Goal: Information Seeking & Learning: Learn about a topic

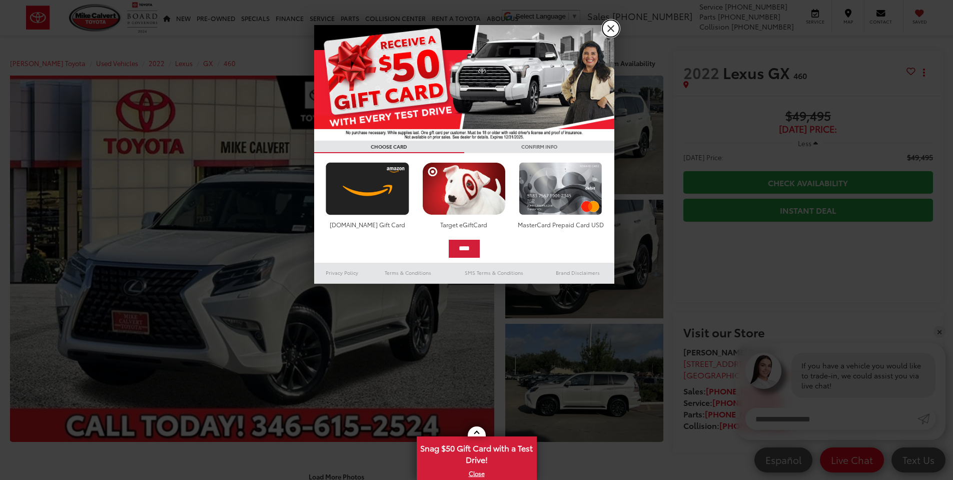
click at [612, 28] on link "X" at bounding box center [610, 28] width 17 height 17
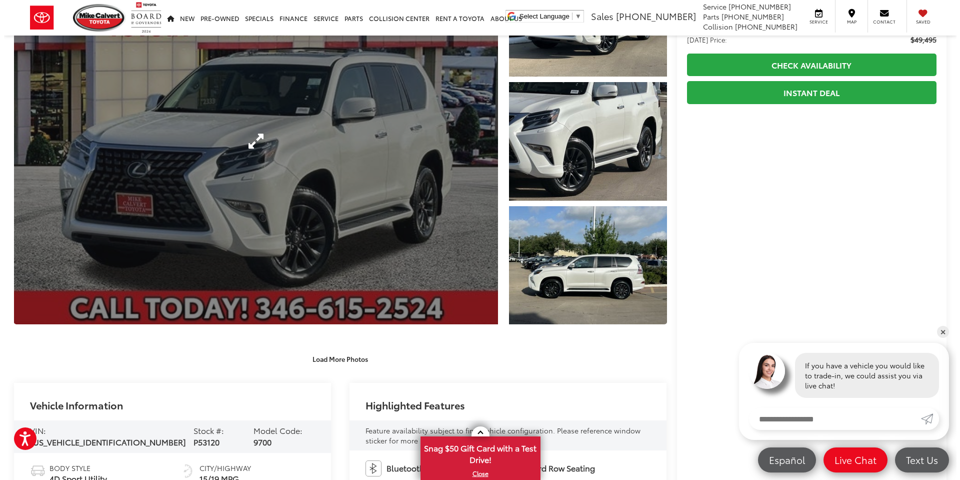
scroll to position [150, 0]
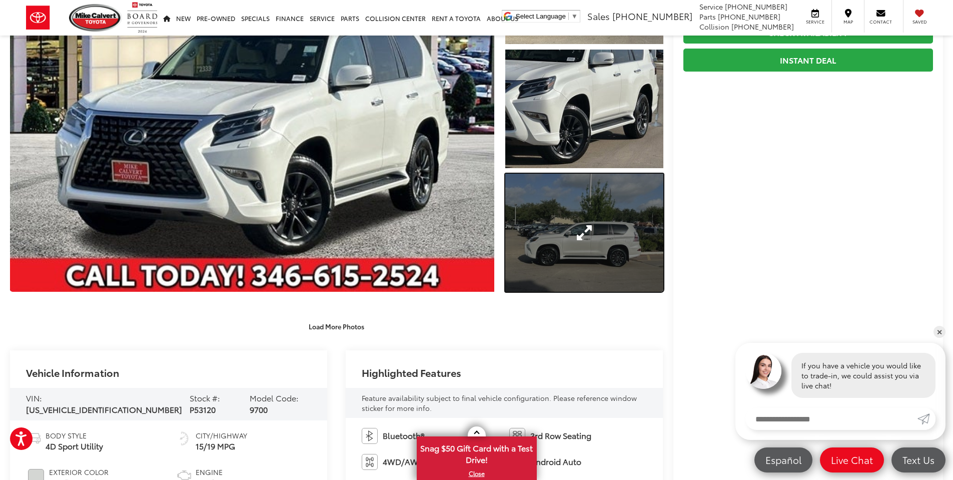
click at [577, 254] on link "Expand Photo 3" at bounding box center [584, 233] width 158 height 119
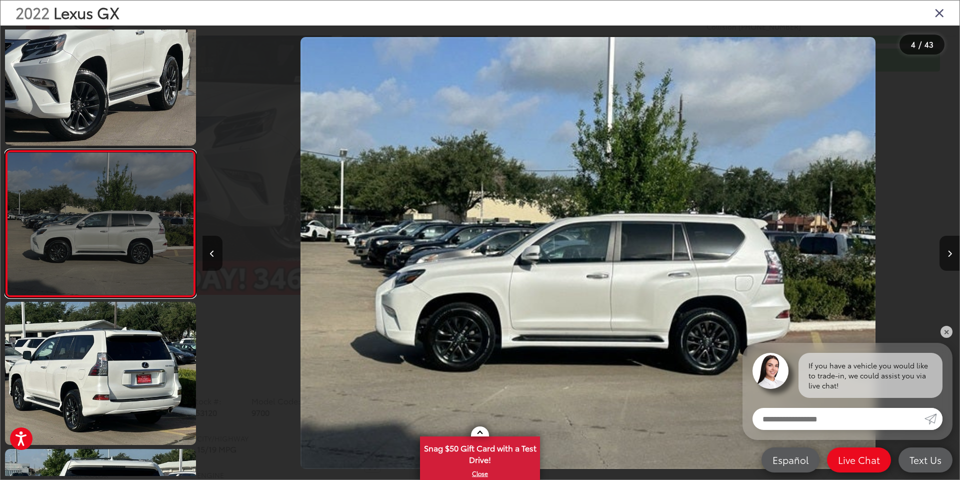
scroll to position [0, 2272]
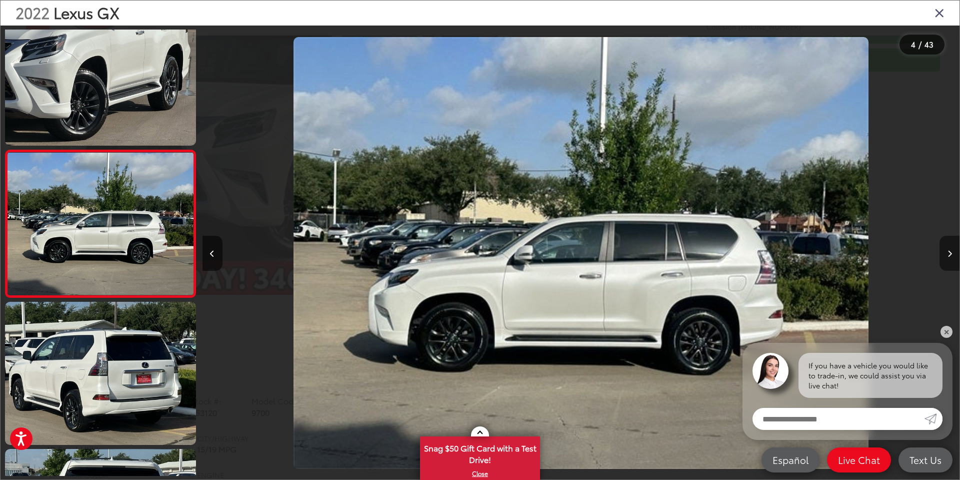
click at [949, 257] on icon "Next image" at bounding box center [950, 253] width 5 height 7
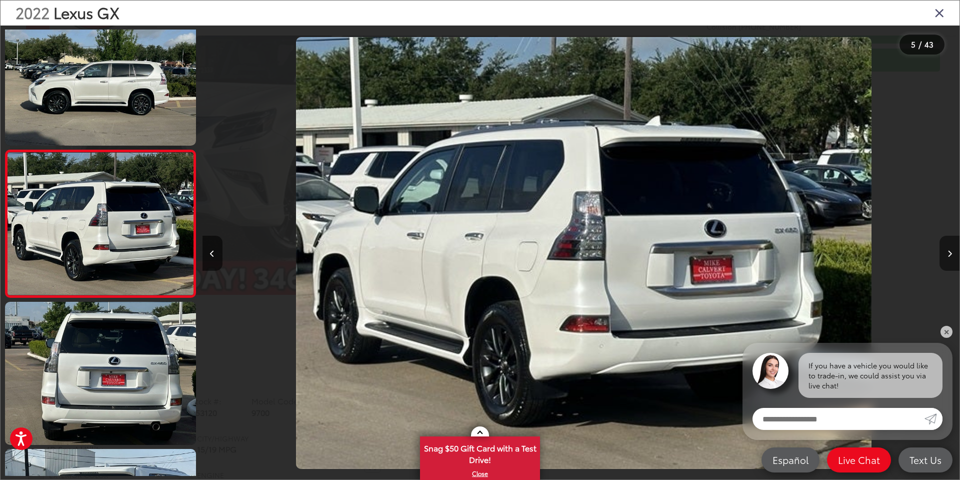
scroll to position [0, 3030]
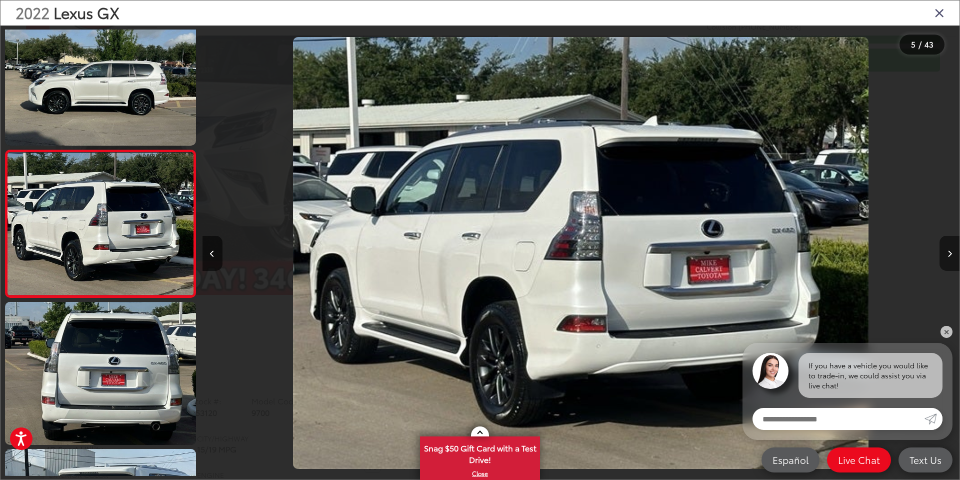
click at [948, 255] on icon "Next image" at bounding box center [950, 253] width 5 height 7
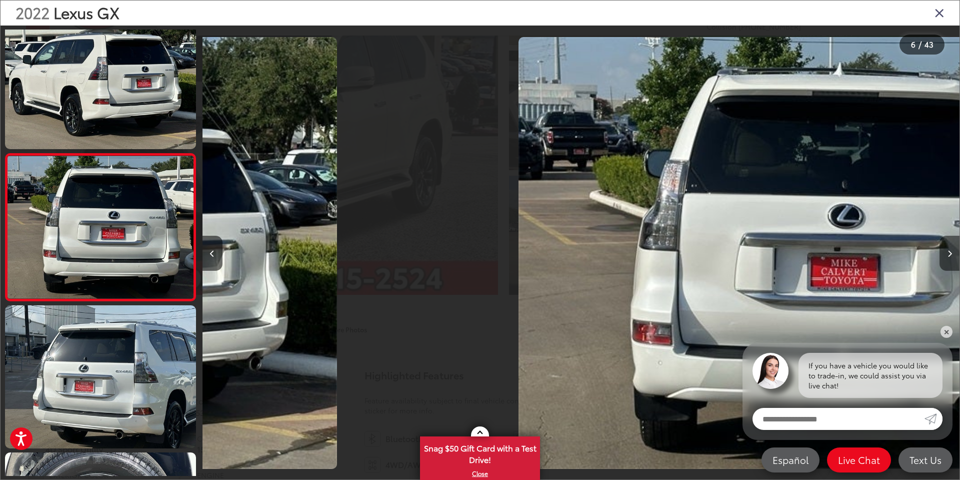
scroll to position [616, 0]
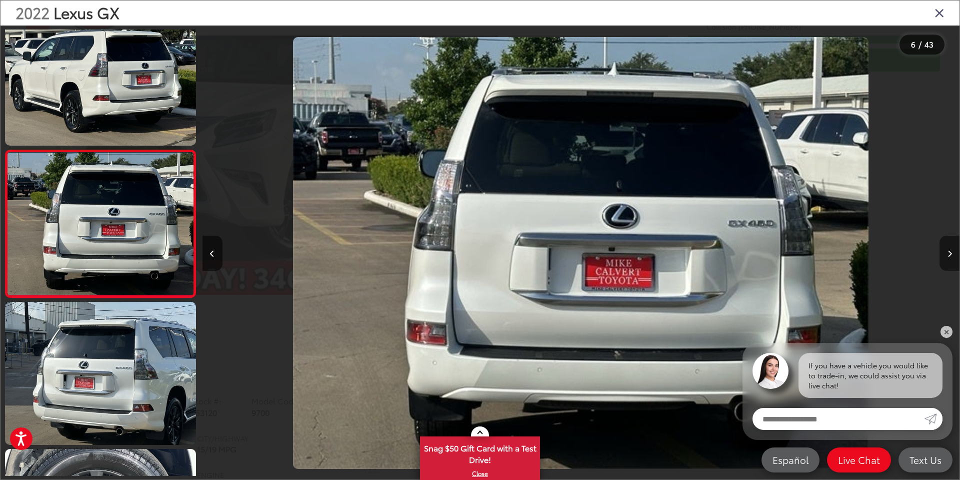
click at [948, 255] on icon "Next image" at bounding box center [950, 253] width 5 height 7
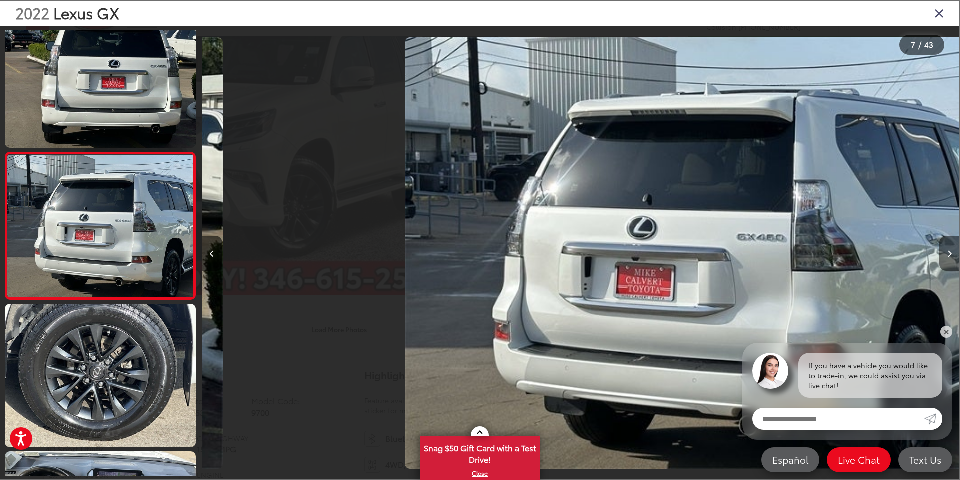
scroll to position [763, 0]
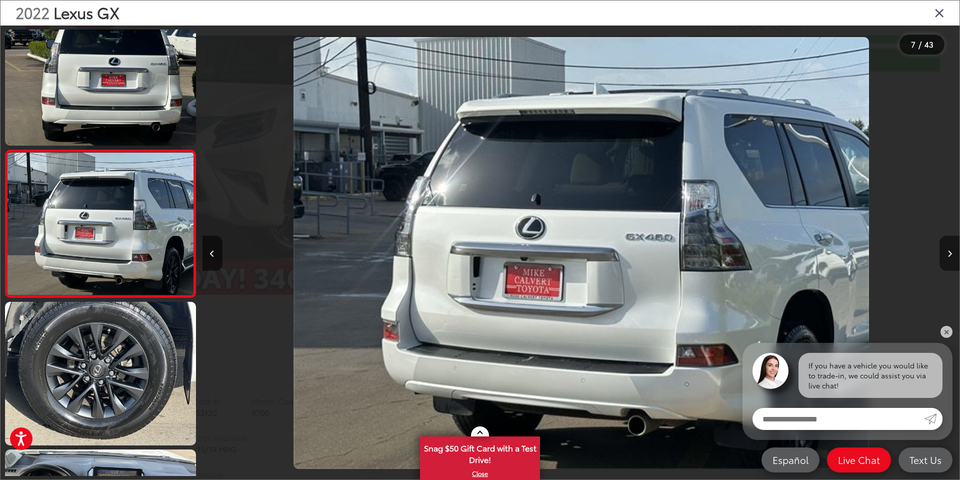
click at [948, 255] on icon "Next image" at bounding box center [950, 253] width 5 height 7
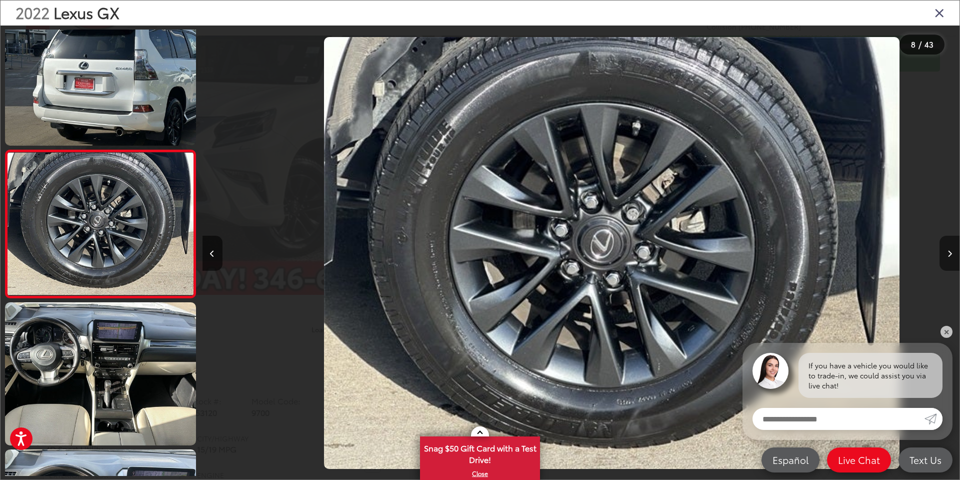
scroll to position [0, 5302]
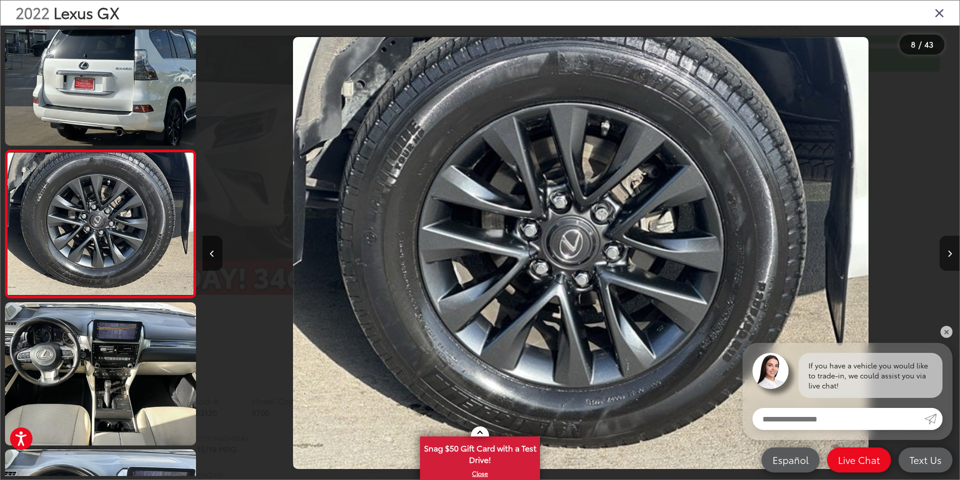
click at [948, 255] on icon "Next image" at bounding box center [950, 253] width 5 height 7
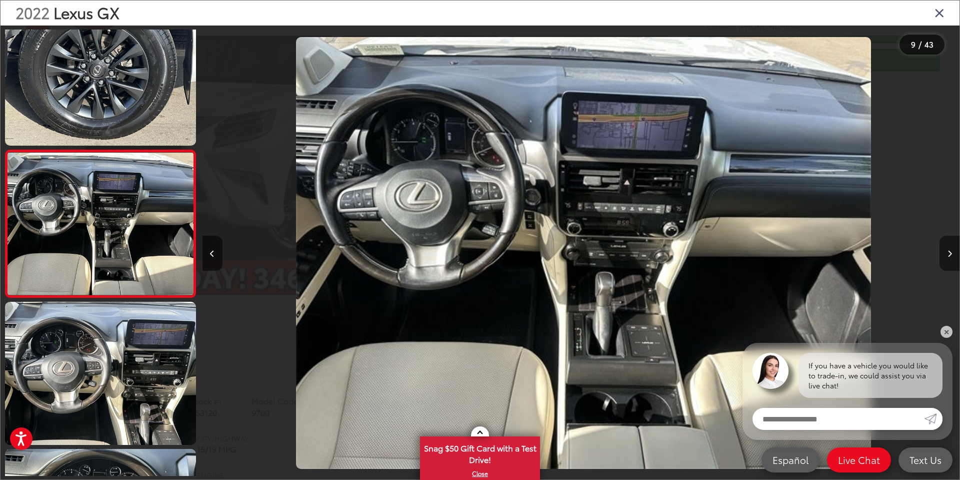
scroll to position [0, 6059]
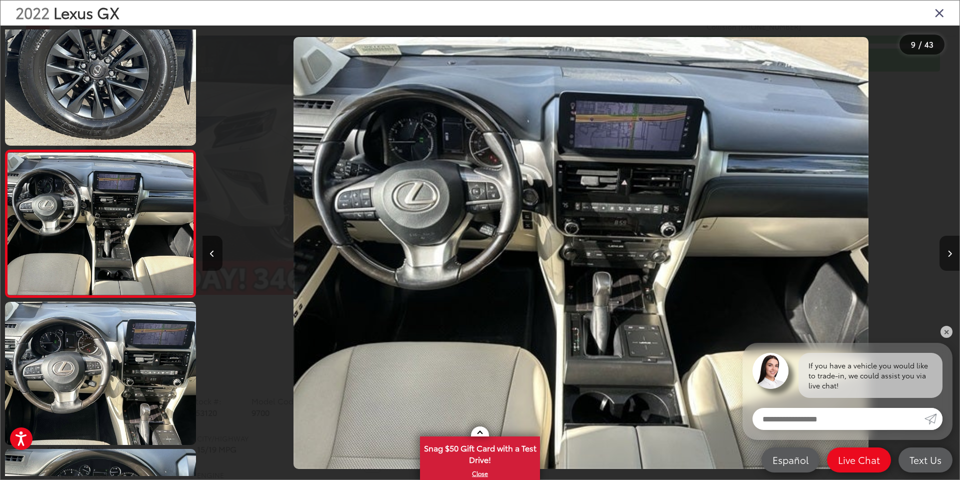
click at [946, 254] on button "Next image" at bounding box center [950, 253] width 20 height 35
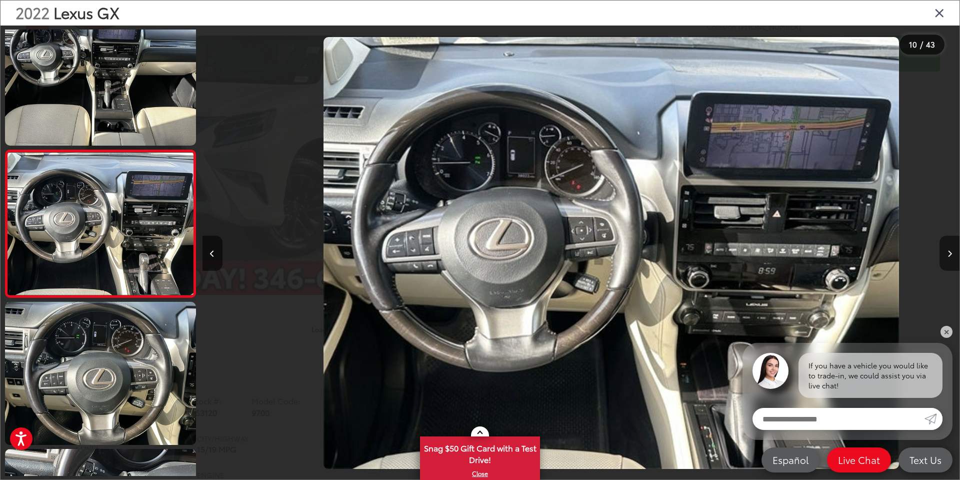
scroll to position [0, 6817]
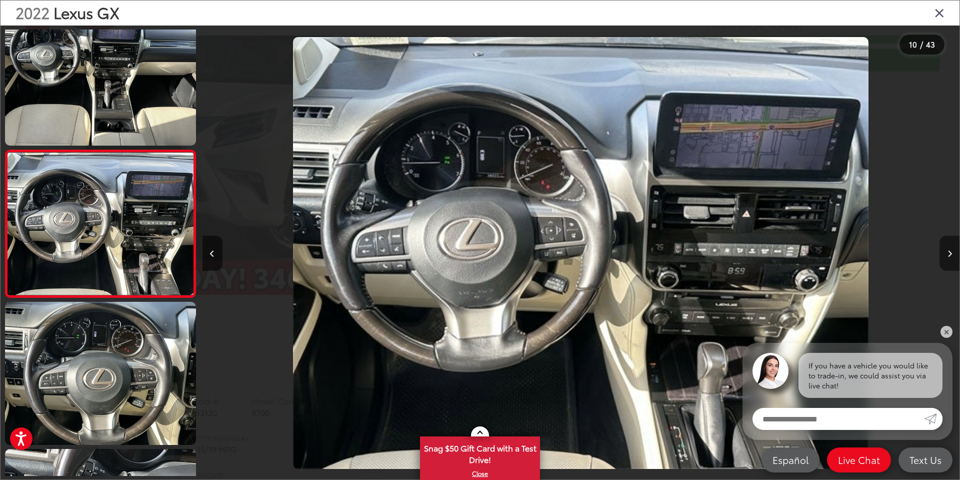
click at [945, 253] on button "Next image" at bounding box center [950, 253] width 20 height 35
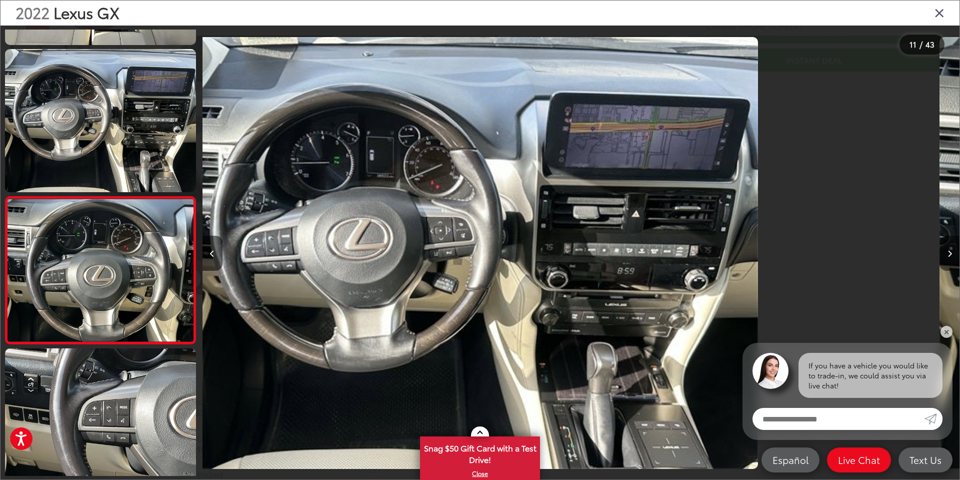
scroll to position [0, 0]
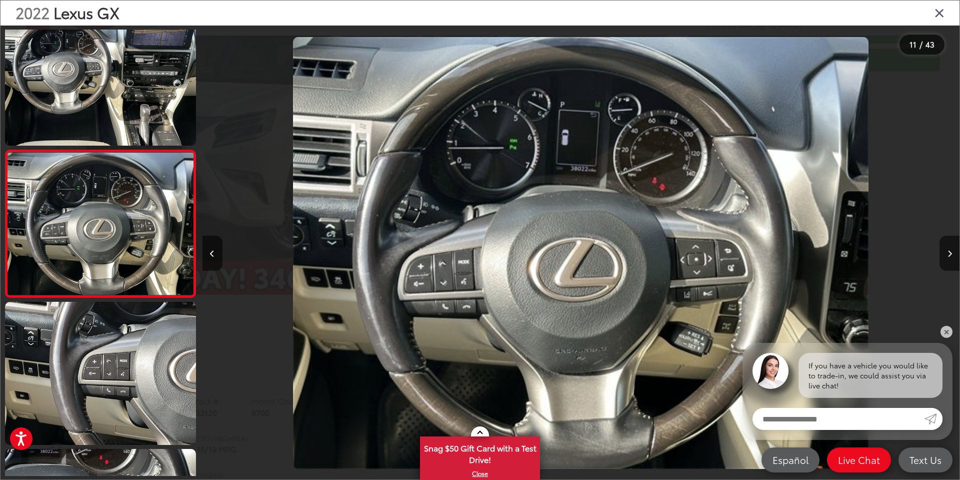
click at [944, 110] on div at bounding box center [865, 253] width 190 height 455
click at [942, 15] on icon "Close gallery" at bounding box center [940, 12] width 10 height 13
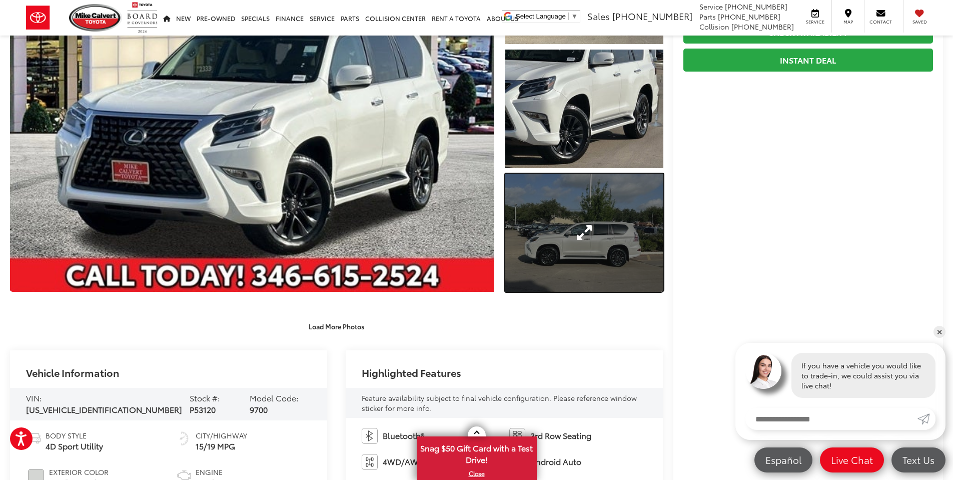
click at [582, 204] on link "Expand Photo 3" at bounding box center [584, 233] width 158 height 119
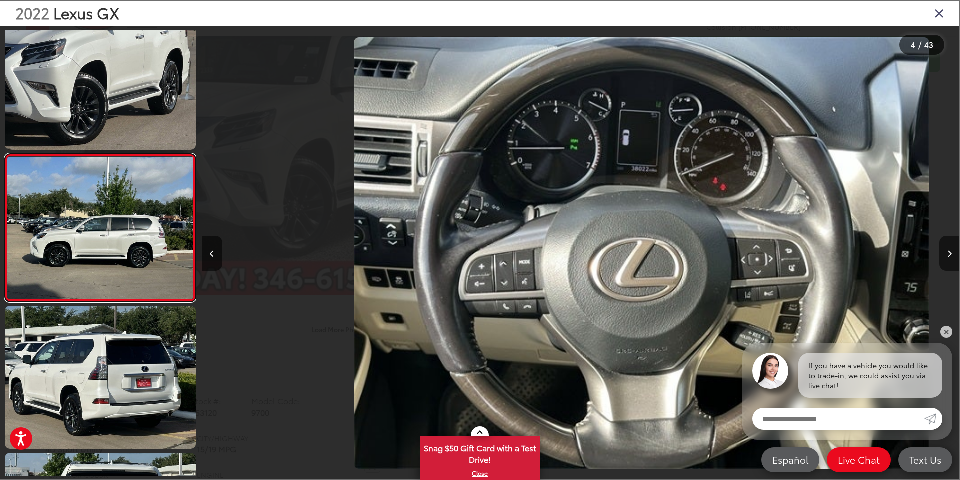
scroll to position [322, 0]
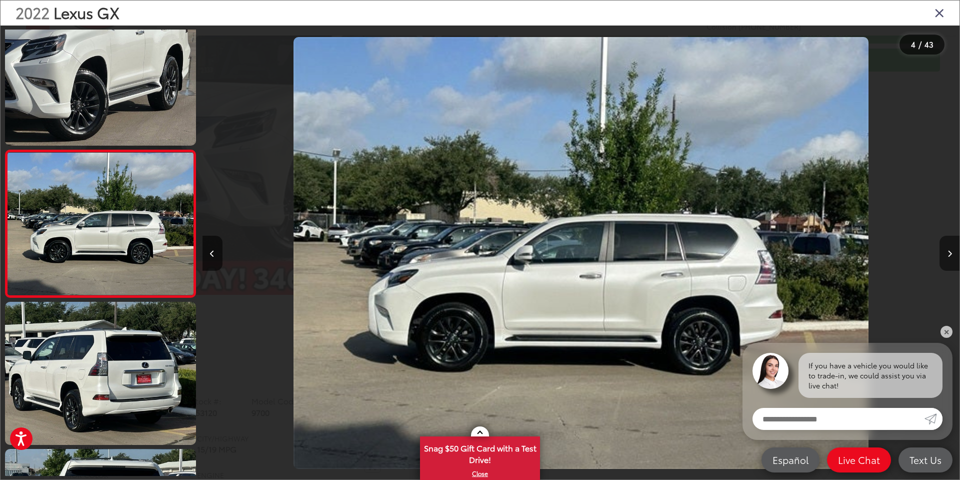
click at [951, 255] on icon "Next image" at bounding box center [950, 253] width 5 height 7
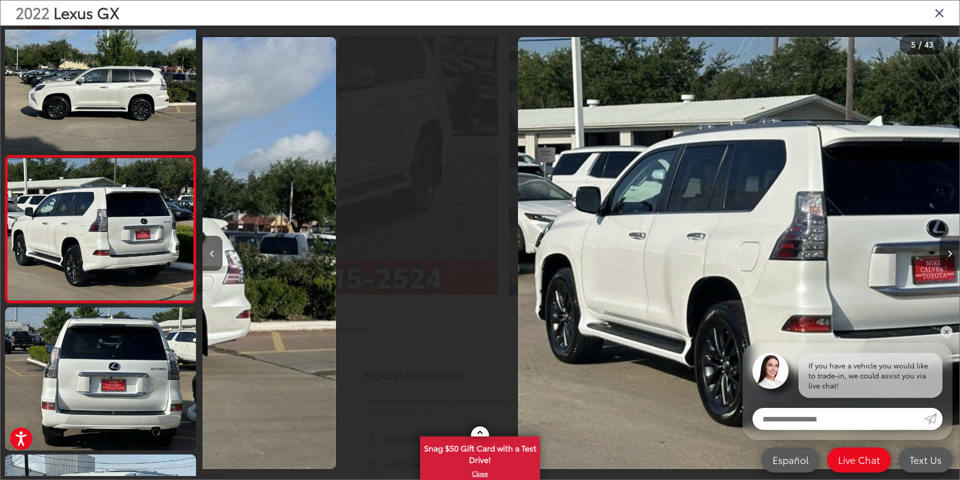
scroll to position [469, 0]
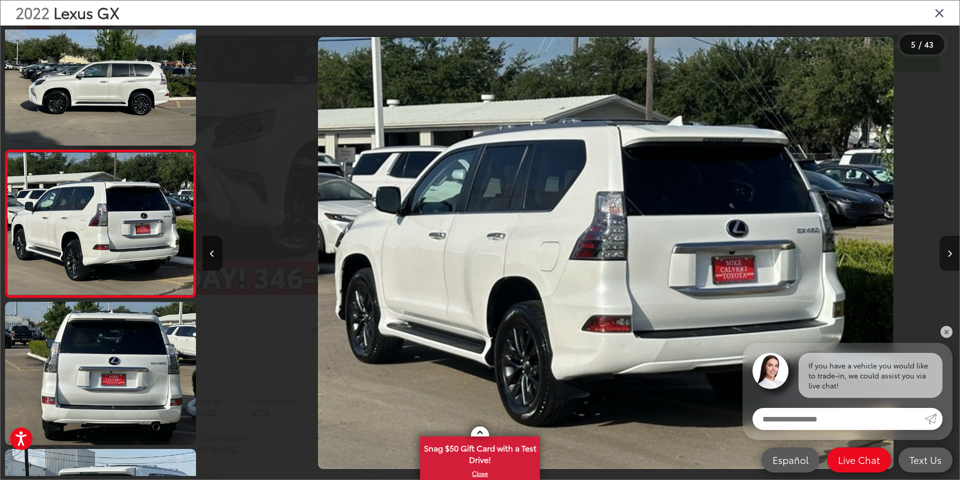
click at [951, 255] on icon "Next image" at bounding box center [950, 253] width 5 height 7
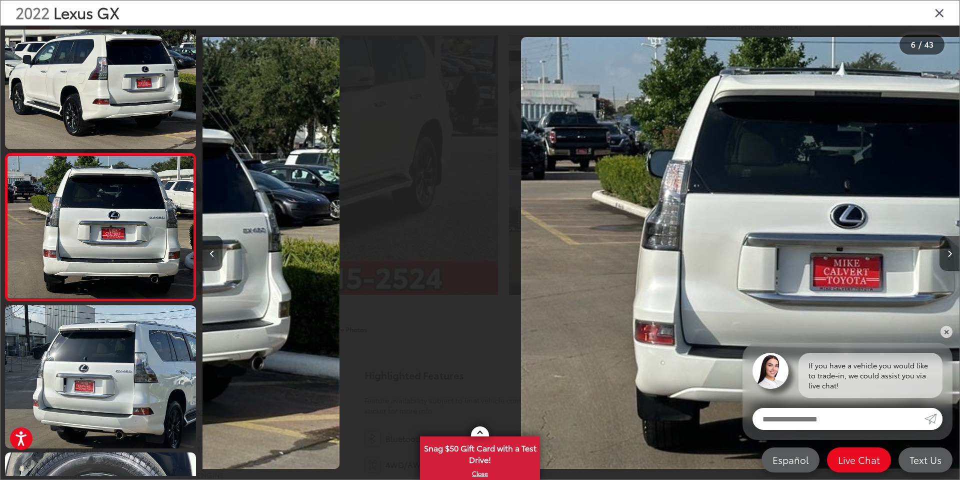
scroll to position [616, 0]
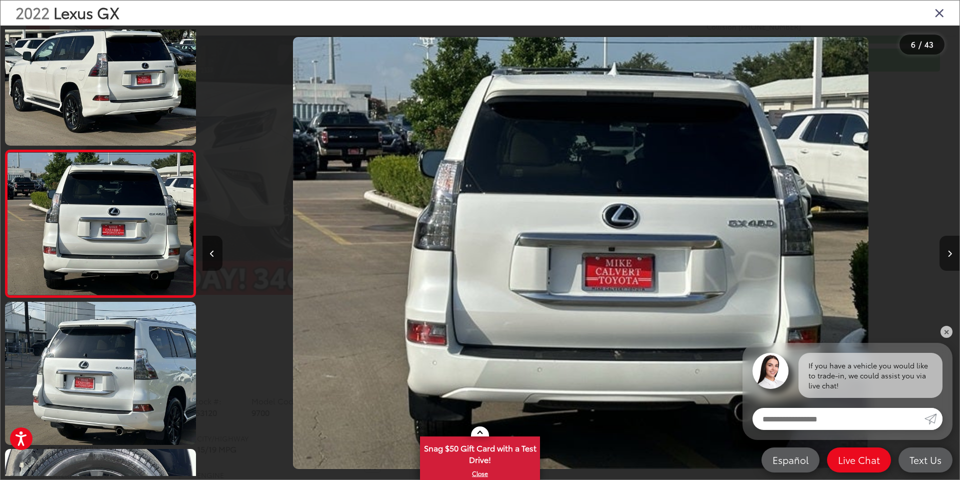
click at [951, 255] on icon "Next image" at bounding box center [950, 253] width 5 height 7
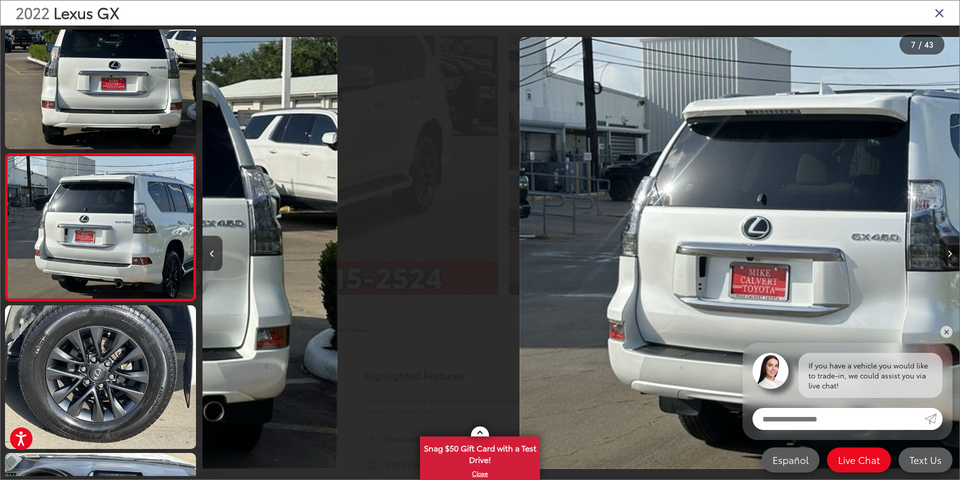
scroll to position [763, 0]
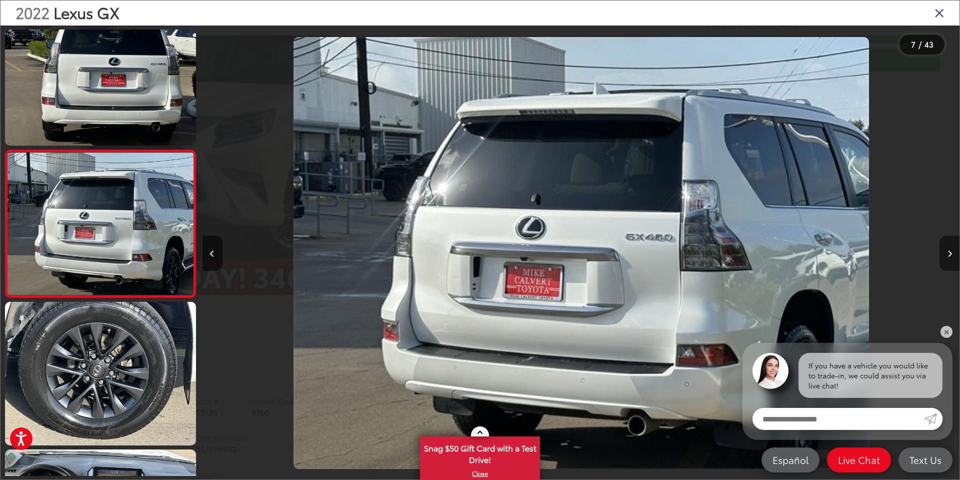
click at [951, 255] on icon "Next image" at bounding box center [950, 253] width 5 height 7
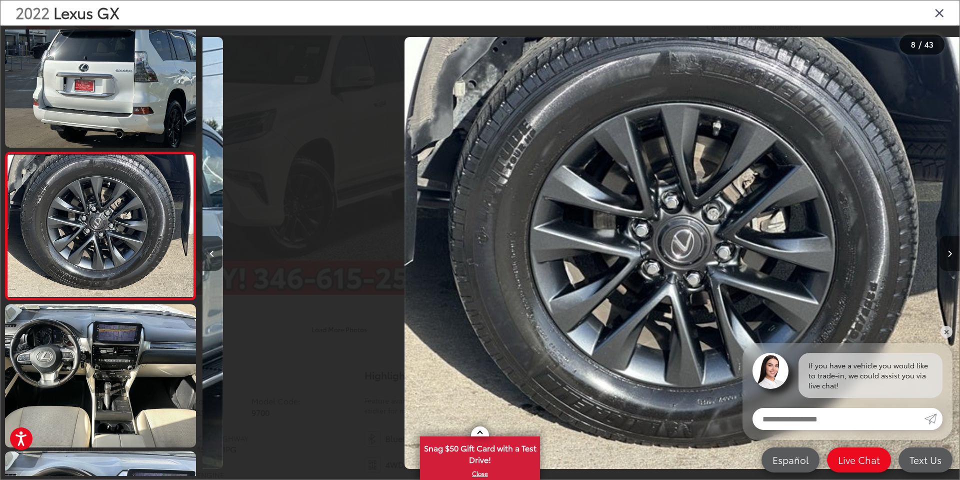
scroll to position [910, 0]
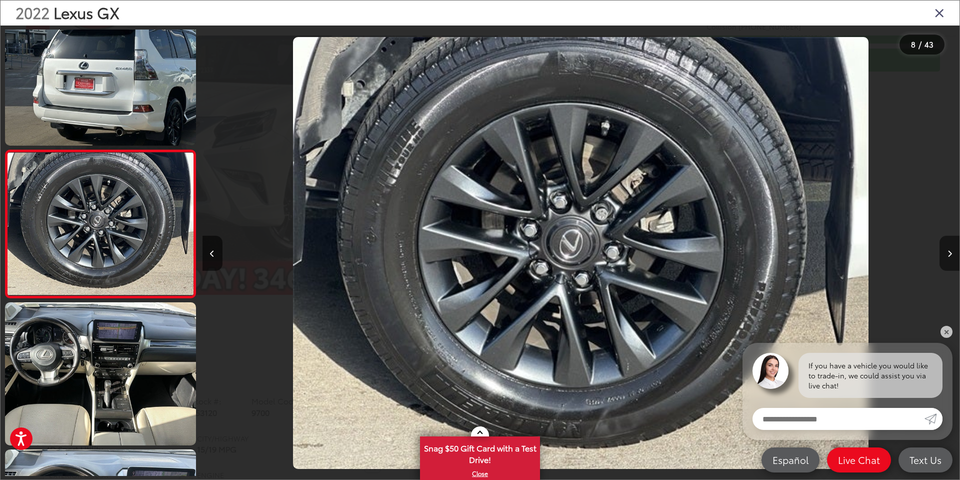
click at [951, 255] on icon "Next image" at bounding box center [950, 253] width 5 height 7
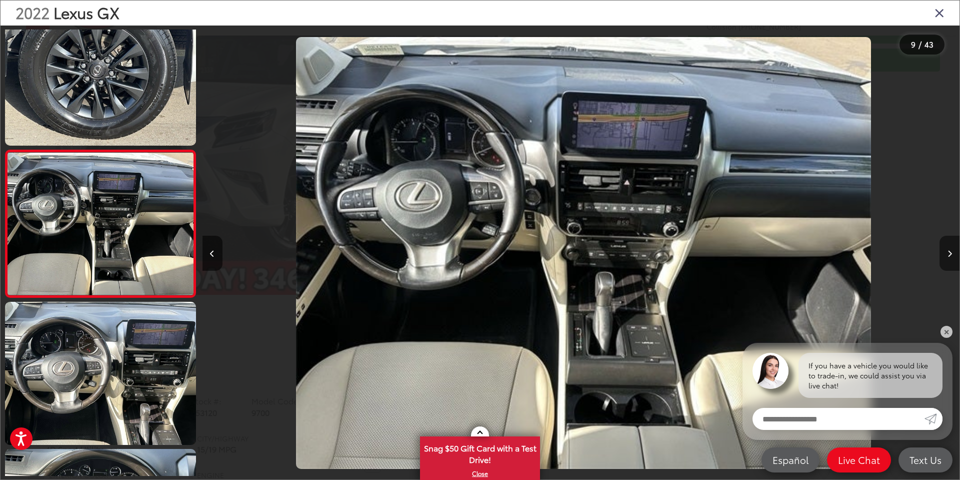
scroll to position [0, 6059]
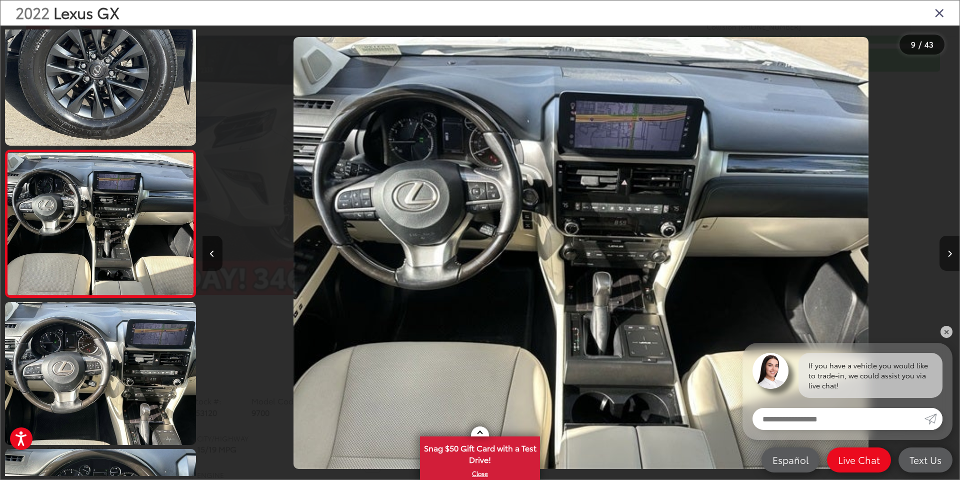
click at [951, 255] on icon "Next image" at bounding box center [950, 253] width 5 height 7
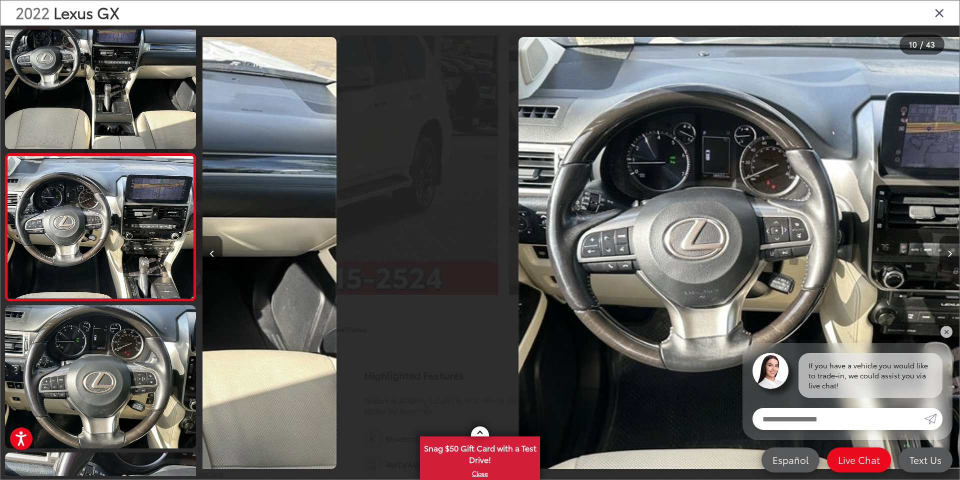
scroll to position [1205, 0]
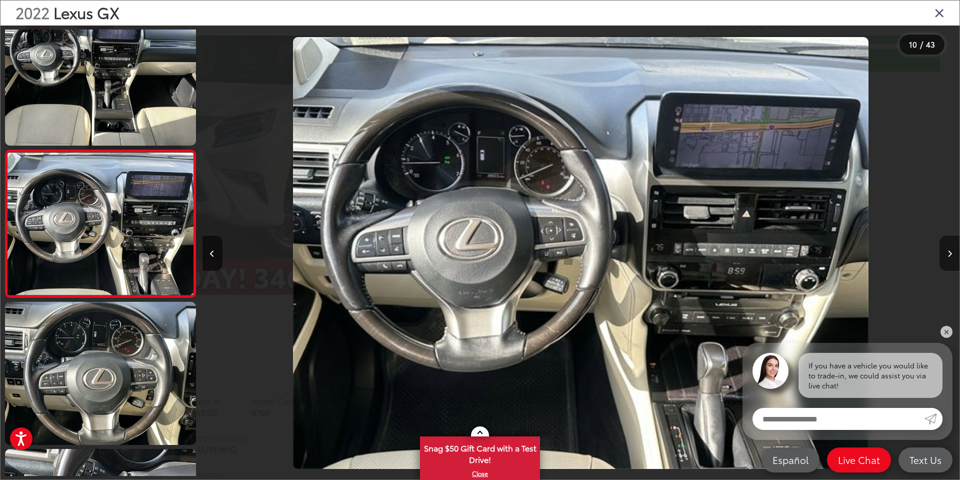
click at [951, 250] on icon "Next image" at bounding box center [950, 253] width 5 height 7
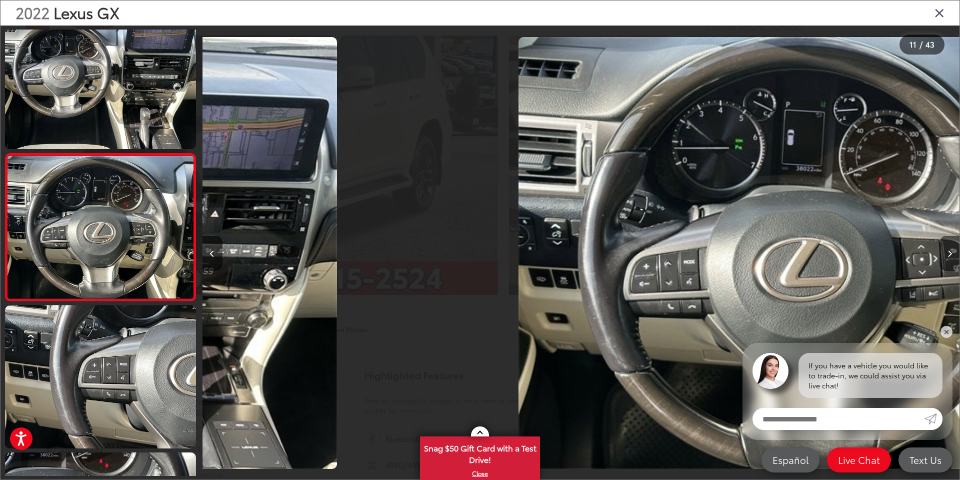
scroll to position [1352, 0]
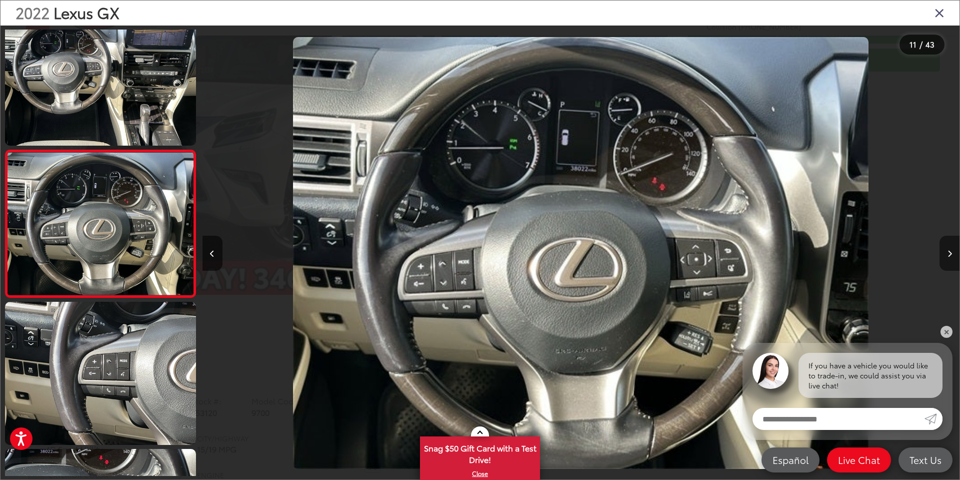
click at [951, 250] on icon "Next image" at bounding box center [950, 253] width 5 height 7
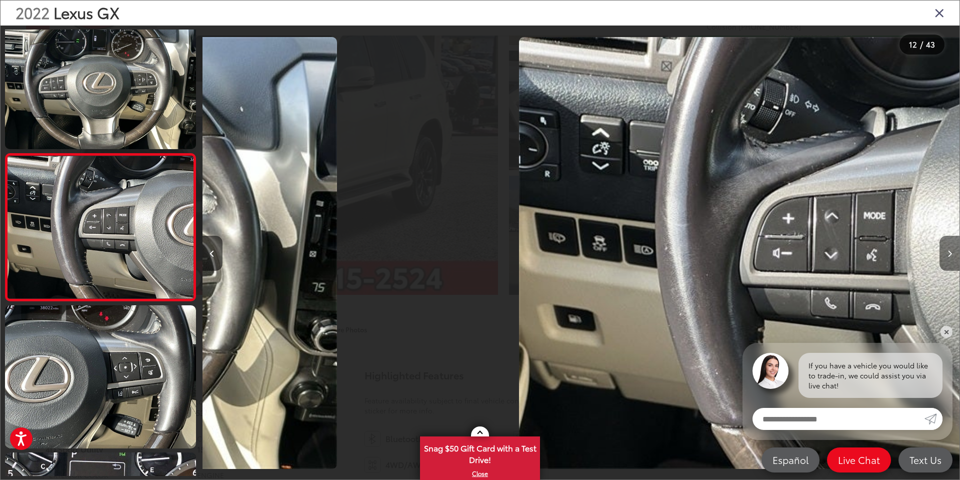
scroll to position [1499, 0]
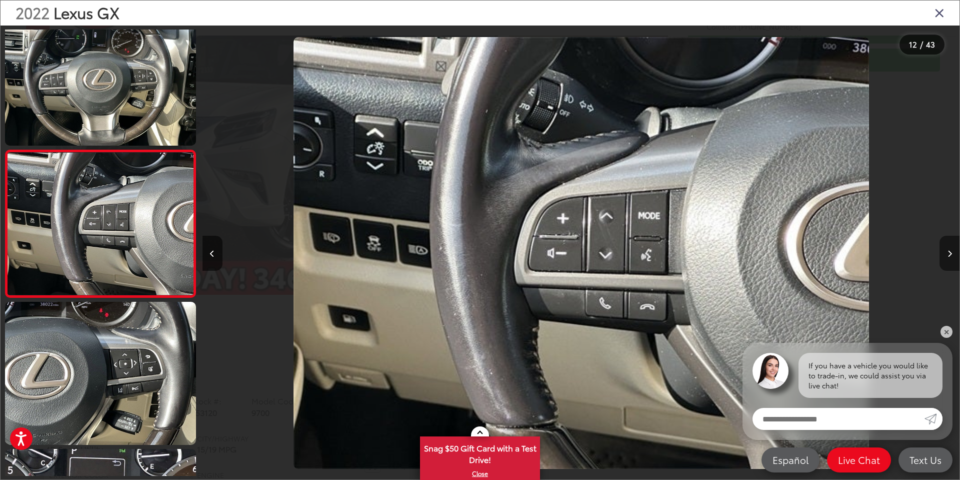
click at [951, 250] on icon "Next image" at bounding box center [950, 253] width 5 height 7
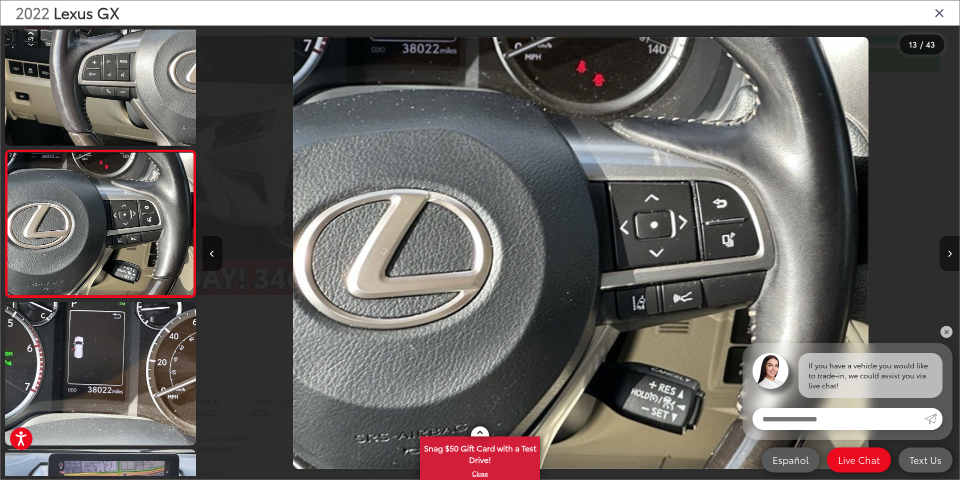
click at [951, 250] on icon "Next image" at bounding box center [950, 253] width 5 height 7
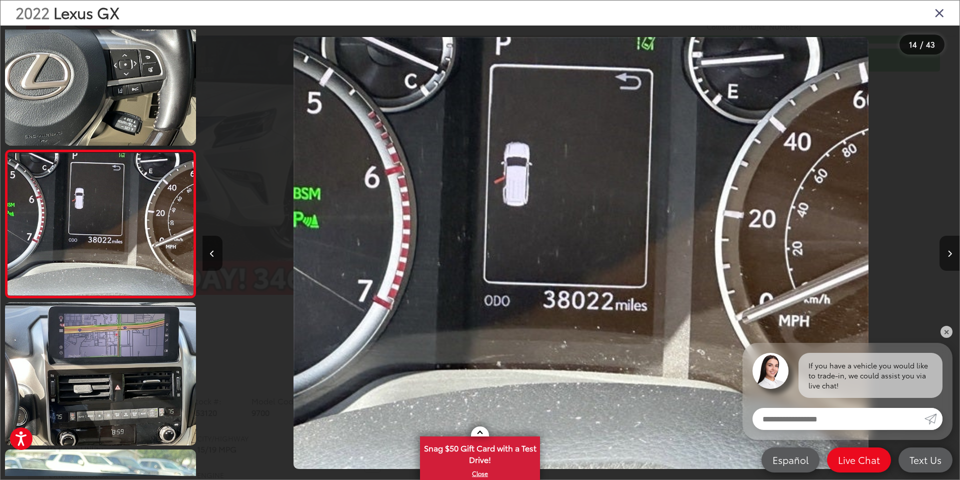
click at [951, 250] on icon "Next image" at bounding box center [950, 253] width 5 height 7
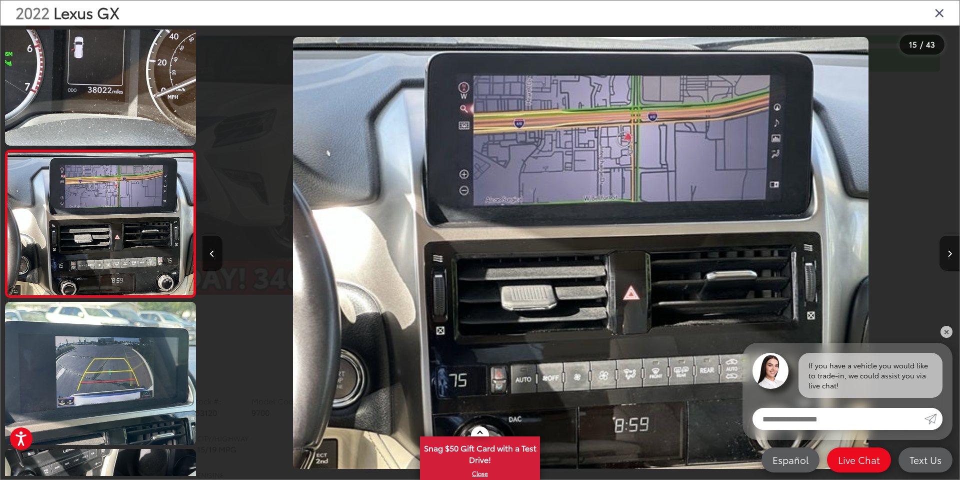
click at [951, 250] on icon "Next image" at bounding box center [950, 253] width 5 height 7
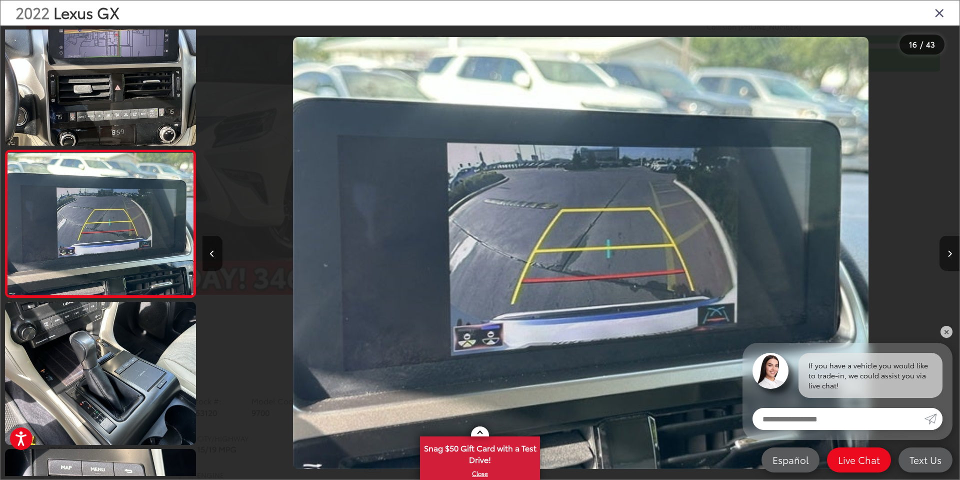
click at [951, 250] on icon "Next image" at bounding box center [950, 253] width 5 height 7
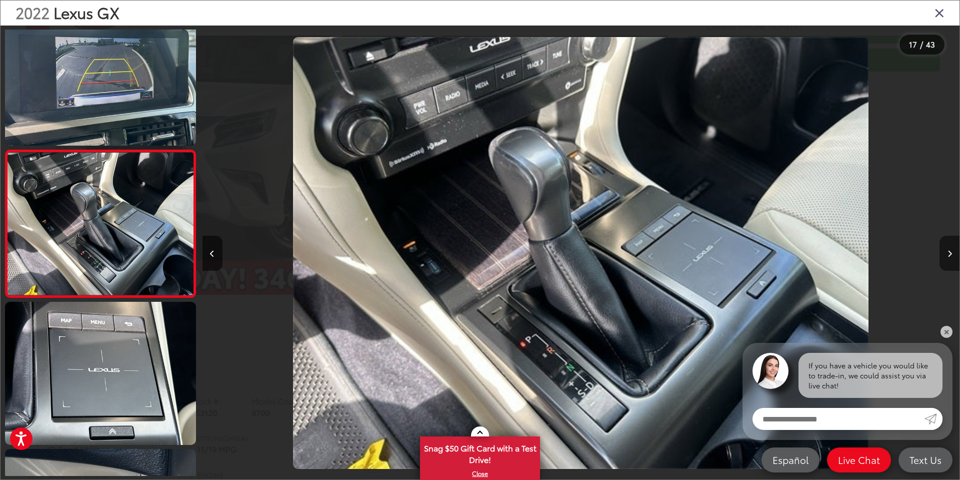
click at [951, 250] on icon "Next image" at bounding box center [950, 253] width 5 height 7
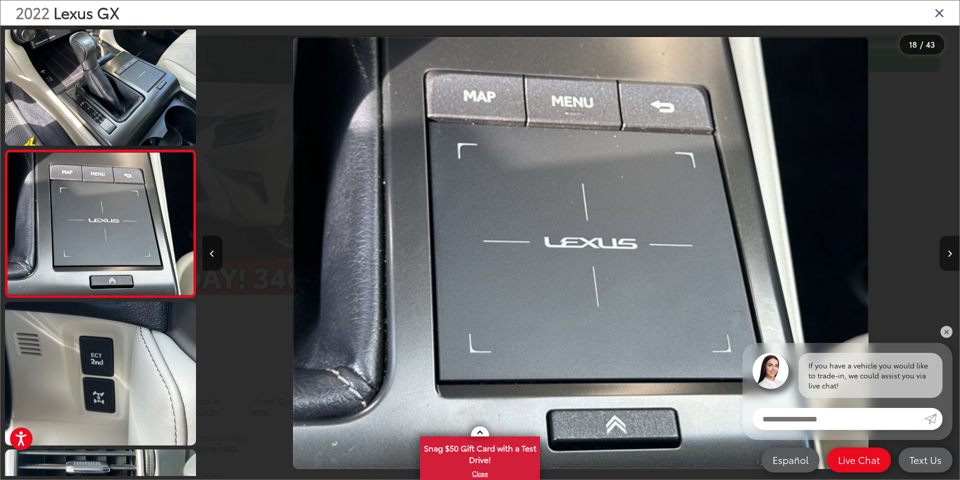
click at [951, 250] on icon "Next image" at bounding box center [950, 253] width 5 height 7
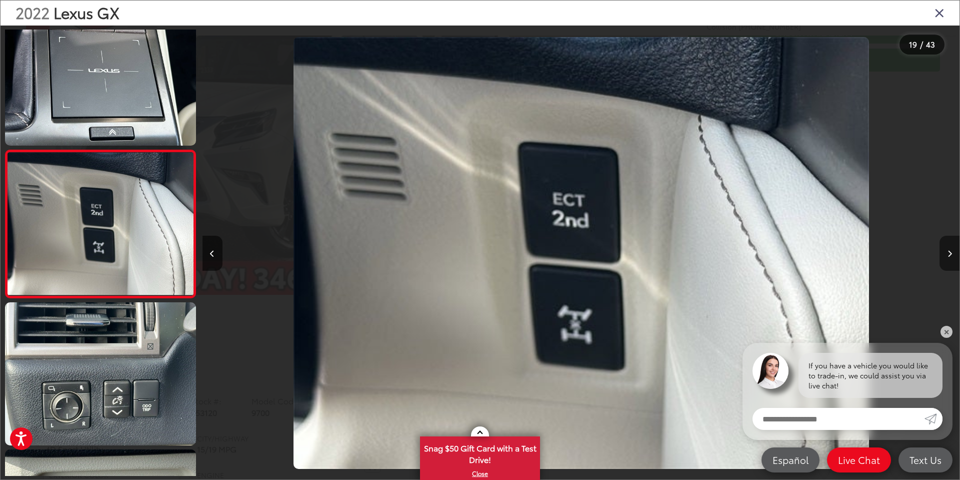
click at [951, 250] on icon "Next image" at bounding box center [950, 253] width 5 height 7
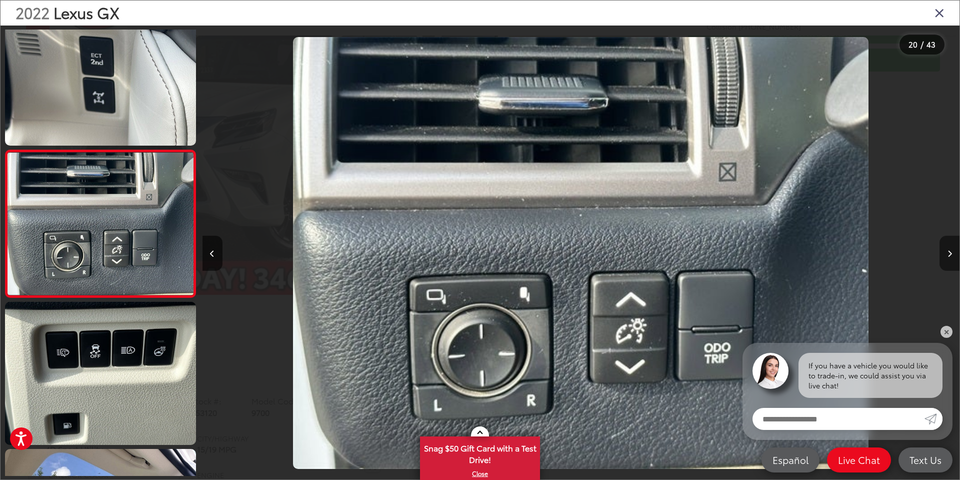
click at [951, 250] on icon "Next image" at bounding box center [950, 253] width 5 height 7
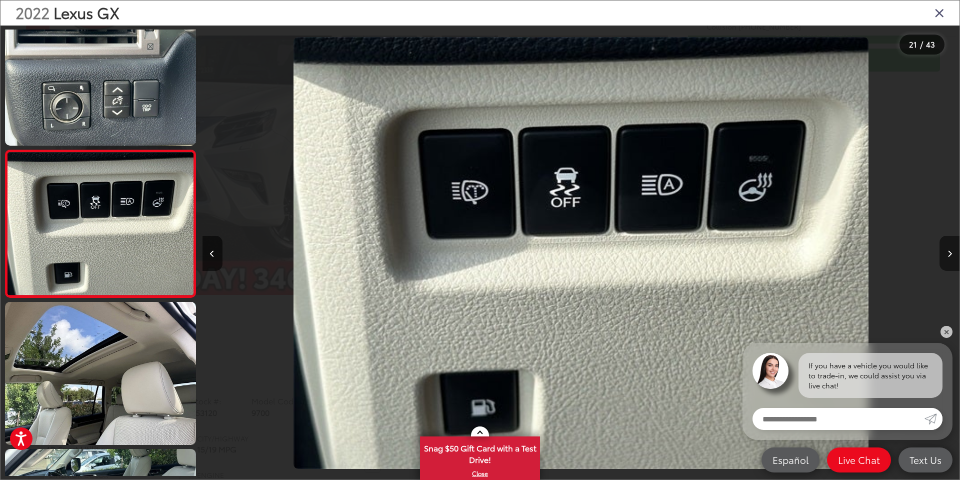
click at [951, 250] on icon "Next image" at bounding box center [950, 253] width 5 height 7
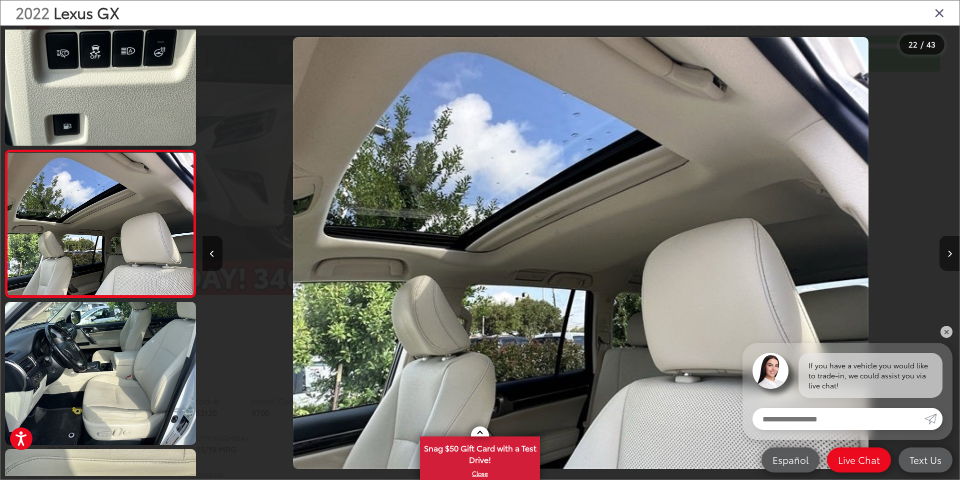
click at [951, 250] on icon "Next image" at bounding box center [950, 253] width 5 height 7
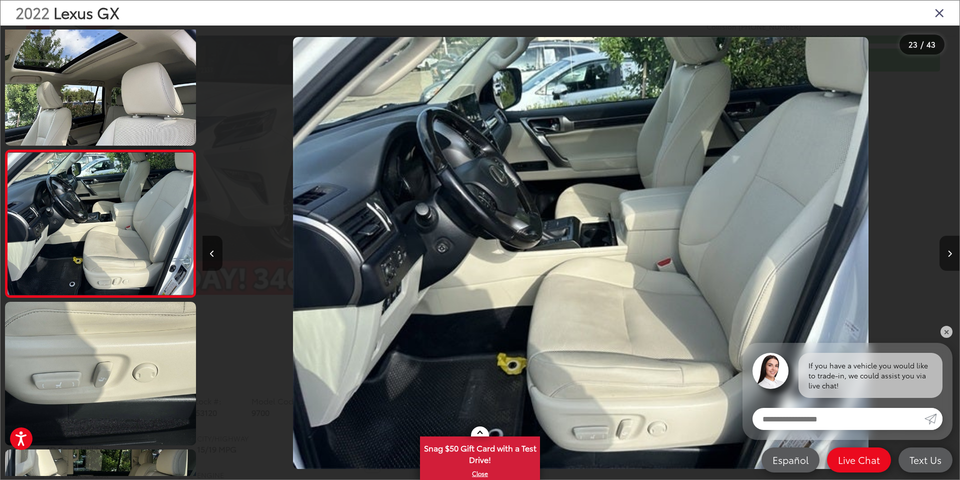
click at [951, 250] on icon "Next image" at bounding box center [950, 253] width 5 height 7
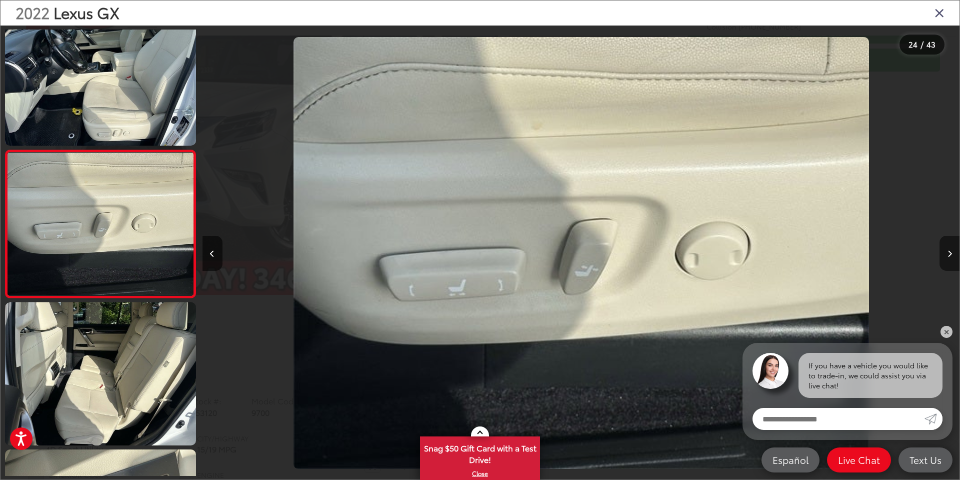
click at [951, 250] on icon "Next image" at bounding box center [950, 253] width 5 height 7
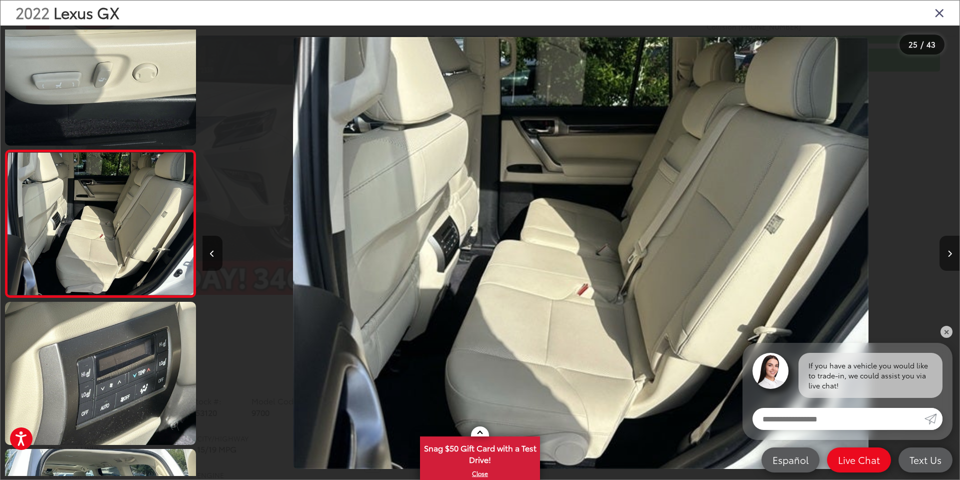
click at [951, 250] on icon "Next image" at bounding box center [950, 253] width 5 height 7
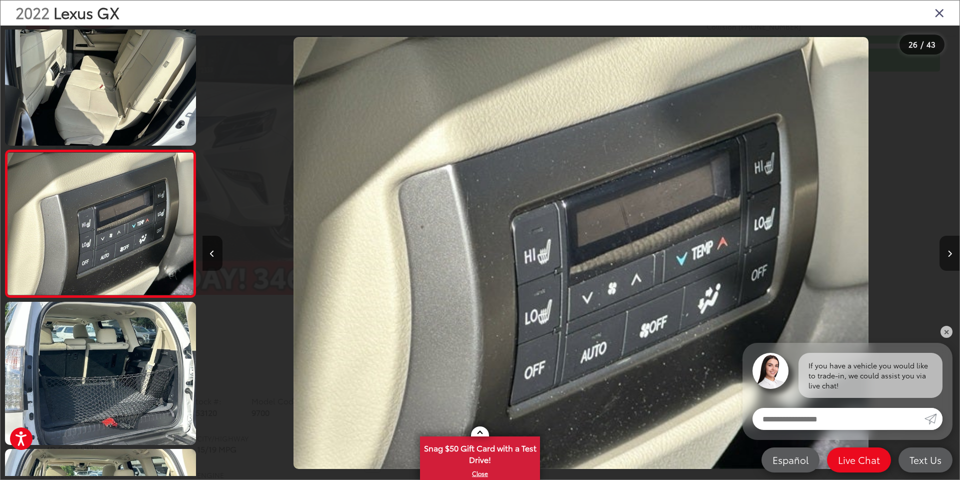
click at [947, 245] on button "Next image" at bounding box center [950, 253] width 20 height 35
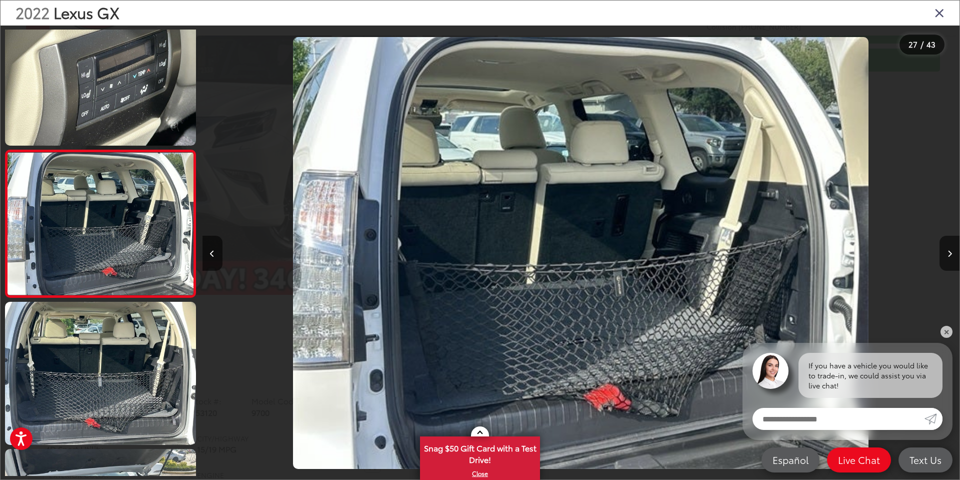
click at [939, 16] on icon "Close gallery" at bounding box center [940, 12] width 10 height 13
